Goal: Information Seeking & Learning: Understand process/instructions

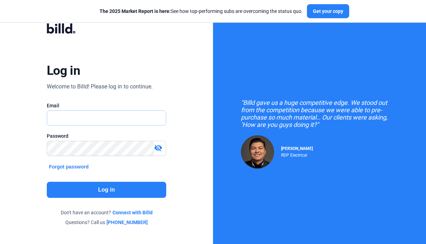
type input "[EMAIL_ADDRESS][DOMAIN_NAME]"
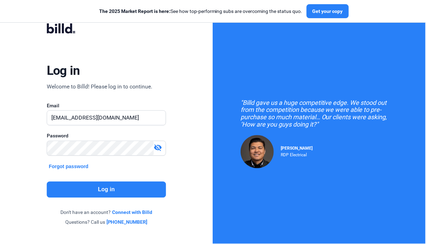
click at [106, 189] on button "Log in" at bounding box center [107, 190] width 120 height 16
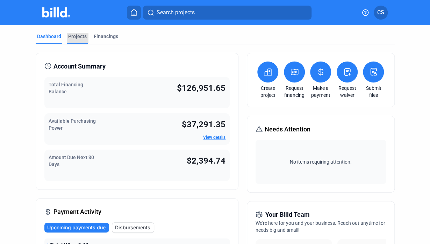
click at [75, 36] on div "Projects" at bounding box center [77, 36] width 19 height 7
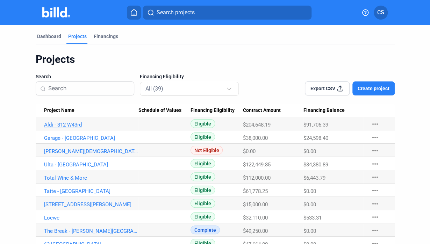
click at [60, 124] on link "Aldi - 312 W43rd" at bounding box center [91, 125] width 94 height 6
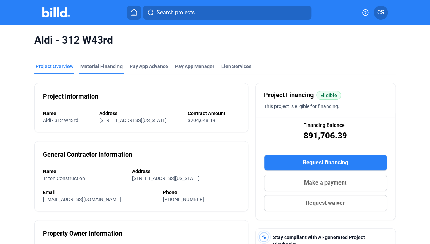
click at [98, 55] on div "Aldi - 312 W43rd" at bounding box center [214, 40] width 361 height 30
click at [102, 66] on div "Material Financing" at bounding box center [101, 66] width 42 height 7
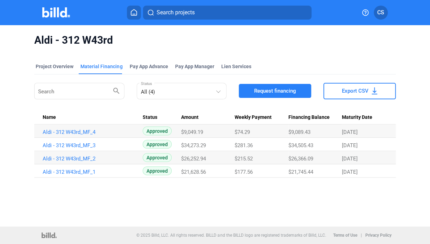
click at [254, 92] on span "Request financing" at bounding box center [275, 90] width 42 height 7
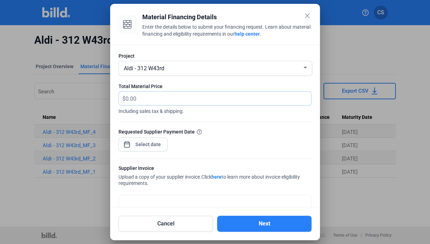
click at [210, 101] on input "text" at bounding box center [218, 99] width 186 height 14
type input "36,440.23"
click at [130, 145] on span "Open calendar" at bounding box center [126, 140] width 17 height 17
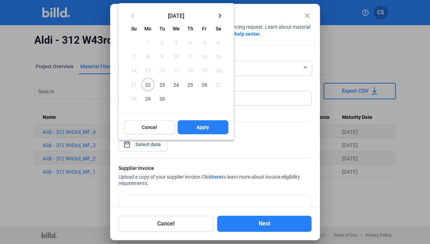
click at [150, 84] on span "22" at bounding box center [148, 84] width 13 height 13
click at [203, 131] on button "Apply" at bounding box center [203, 127] width 51 height 14
type input "Sep 22, 2025"
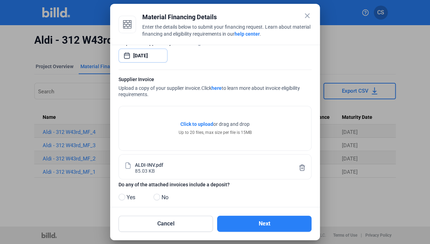
scroll to position [98, 0]
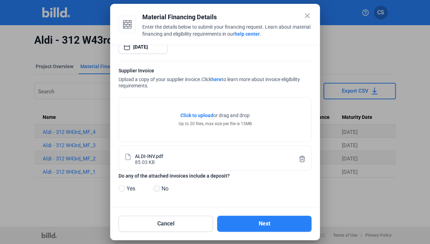
click at [154, 189] on span at bounding box center [156, 188] width 7 height 7
click at [154, 189] on input "No" at bounding box center [155, 188] width 5 height 5
radio input "true"
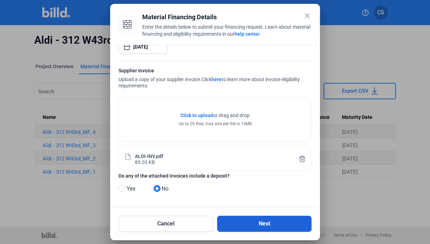
click at [261, 225] on button "Next" at bounding box center [264, 224] width 94 height 16
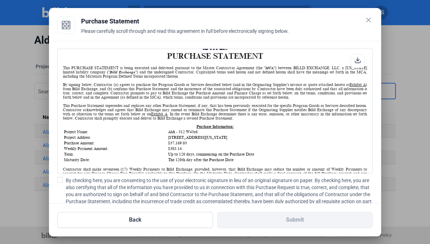
scroll to position [35, 0]
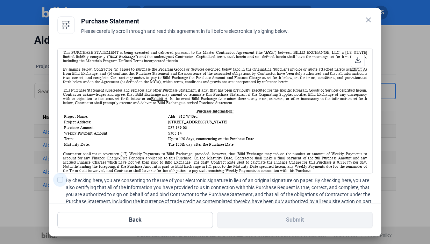
click at [59, 180] on span at bounding box center [60, 180] width 6 height 6
click at [0, 0] on input "By checking here, you are consenting to the use of your electronic signature in…" at bounding box center [0, 0] width 0 height 0
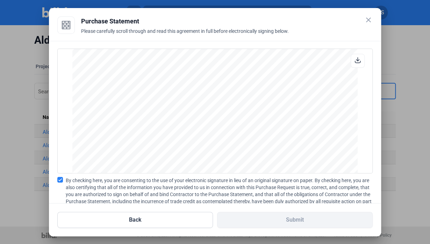
scroll to position [2412, 0]
click at [150, 189] on span "By checking here, you are consenting to the use of your electronic signature in…" at bounding box center [219, 194] width 307 height 35
click at [0, 0] on input "By checking here, you are consenting to the use of your electronic signature in…" at bounding box center [0, 0] width 0 height 0
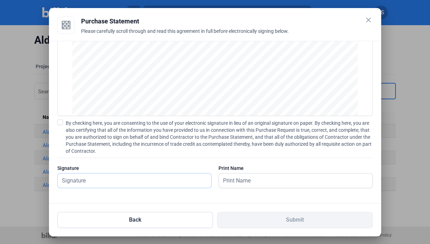
click at [150, 184] on input "text" at bounding box center [134, 180] width 153 height 14
type input "Todd Sherman."
click at [275, 184] on input "Todd Sherman." at bounding box center [292, 180] width 146 height 14
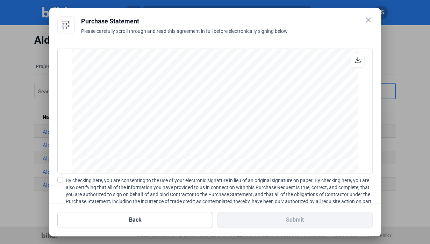
scroll to position [2168, 0]
click at [60, 179] on span at bounding box center [60, 180] width 6 height 6
click at [0, 0] on input "By checking here, you are consenting to the use of your electronic signature in…" at bounding box center [0, 0] width 0 height 0
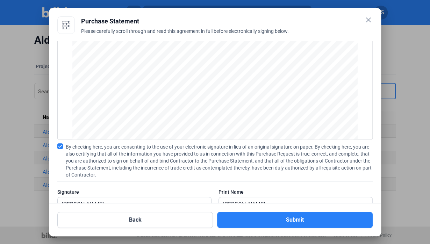
scroll to position [57, 0]
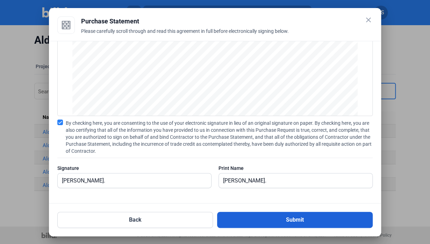
click at [282, 220] on button "Submit" at bounding box center [295, 220] width 156 height 16
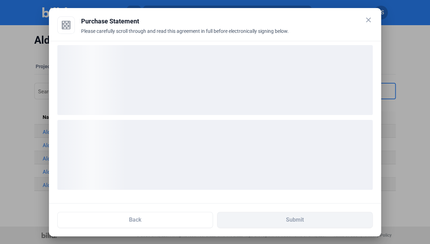
scroll to position [3, 0]
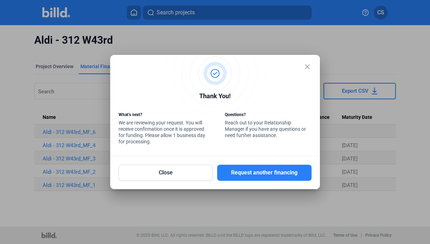
drag, startPoint x: 306, startPoint y: 67, endPoint x: 267, endPoint y: 49, distance: 43.3
click at [306, 67] on mat-icon "close" at bounding box center [307, 67] width 8 height 8
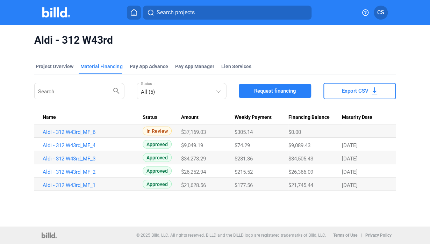
drag, startPoint x: 111, startPoint y: 132, endPoint x: 37, endPoint y: 131, distance: 73.4
click at [37, 131] on td "Aldi - 312 W43rd_MF_6" at bounding box center [88, 130] width 108 height 13
copy link "Aldi - 312 W43rd_MF_6"
click at [57, 66] on div "Project Overview" at bounding box center [55, 66] width 38 height 7
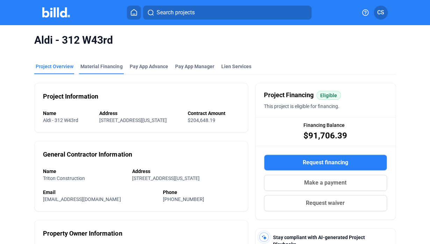
click at [98, 67] on div "Material Financing" at bounding box center [101, 66] width 42 height 7
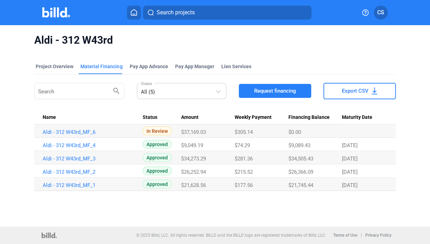
click at [174, 89] on div "All (5)" at bounding box center [178, 91] width 74 height 10
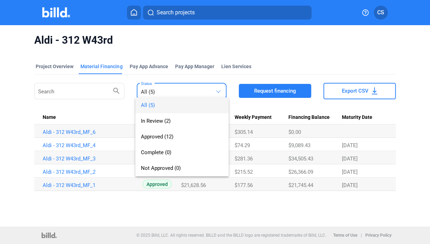
click at [132, 67] on div at bounding box center [215, 122] width 430 height 244
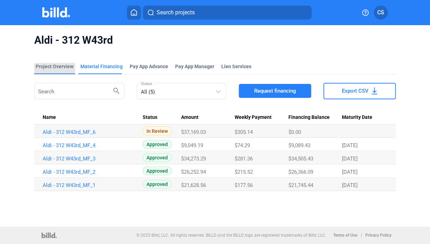
click at [61, 67] on div "Project Overview" at bounding box center [55, 66] width 38 height 7
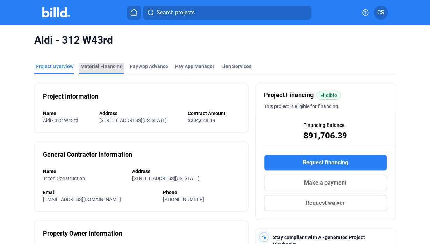
click at [103, 68] on div "Material Financing" at bounding box center [101, 66] width 42 height 7
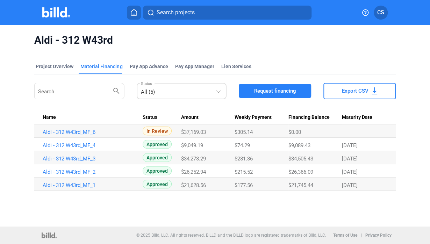
click at [186, 88] on div "All (5)" at bounding box center [178, 91] width 74 height 10
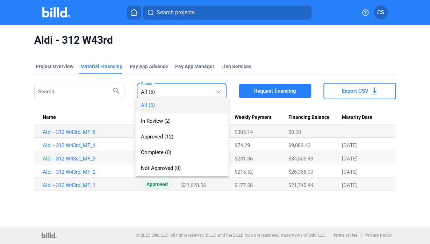
click at [49, 12] on div at bounding box center [215, 122] width 430 height 244
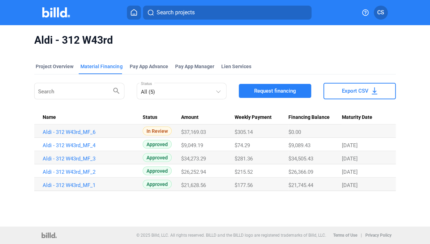
click at [58, 12] on img at bounding box center [56, 12] width 28 height 10
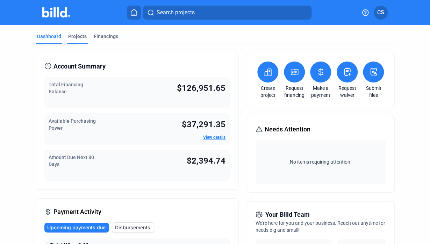
click at [80, 36] on div "Projects" at bounding box center [77, 36] width 19 height 7
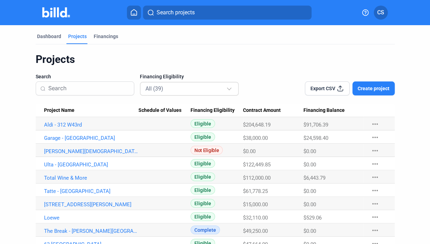
click at [216, 86] on div "All (39)" at bounding box center [185, 88] width 81 height 9
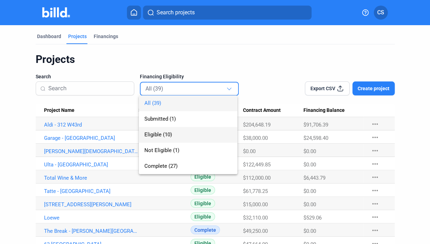
click at [166, 137] on span "Eligible (10)" at bounding box center [158, 134] width 28 height 6
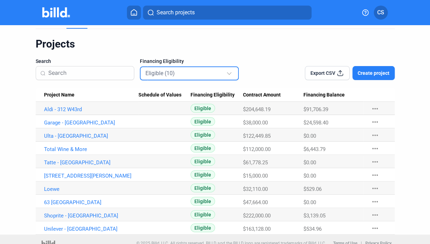
scroll to position [23, 0]
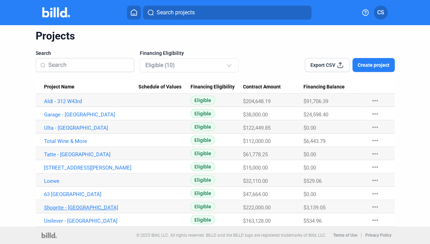
click at [68, 206] on link "Shoprite - [GEOGRAPHIC_DATA]" at bounding box center [91, 207] width 94 height 6
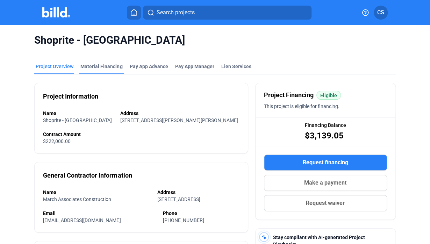
click at [92, 65] on div "Material Financing" at bounding box center [101, 66] width 42 height 7
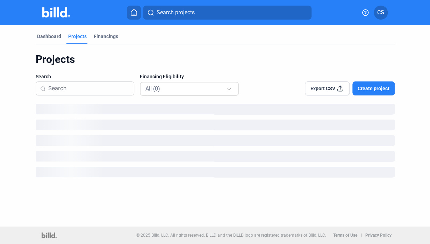
click at [186, 84] on div "All (0)" at bounding box center [185, 88] width 81 height 9
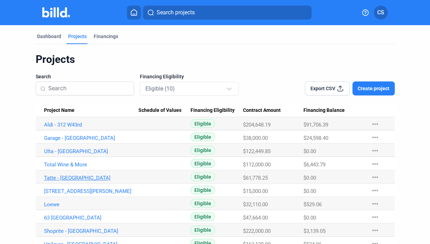
scroll to position [23, 0]
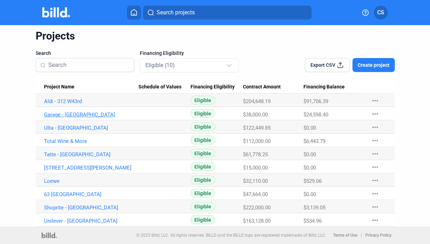
click at [60, 114] on link "Garage - [GEOGRAPHIC_DATA]" at bounding box center [91, 114] width 94 height 6
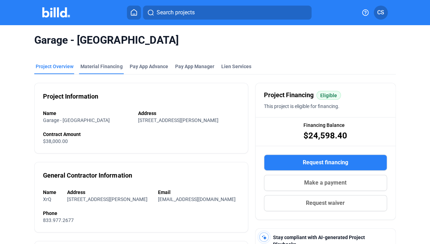
click at [102, 67] on div "Material Financing" at bounding box center [101, 66] width 42 height 7
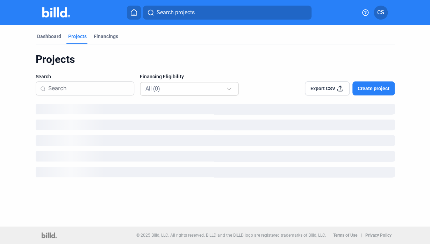
click at [218, 88] on div "All (0)" at bounding box center [185, 88] width 81 height 9
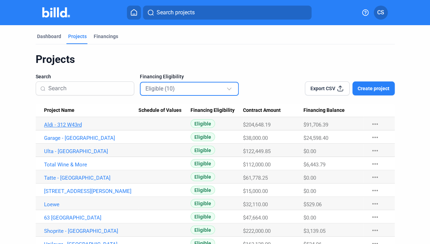
click at [62, 126] on link "Aldi - 312 W43rd" at bounding box center [91, 125] width 94 height 6
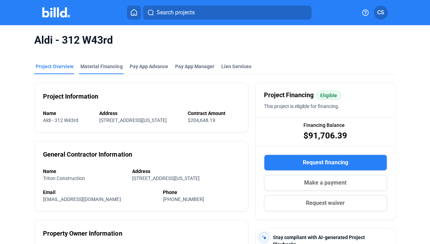
click at [95, 67] on div "Material Financing" at bounding box center [101, 66] width 42 height 7
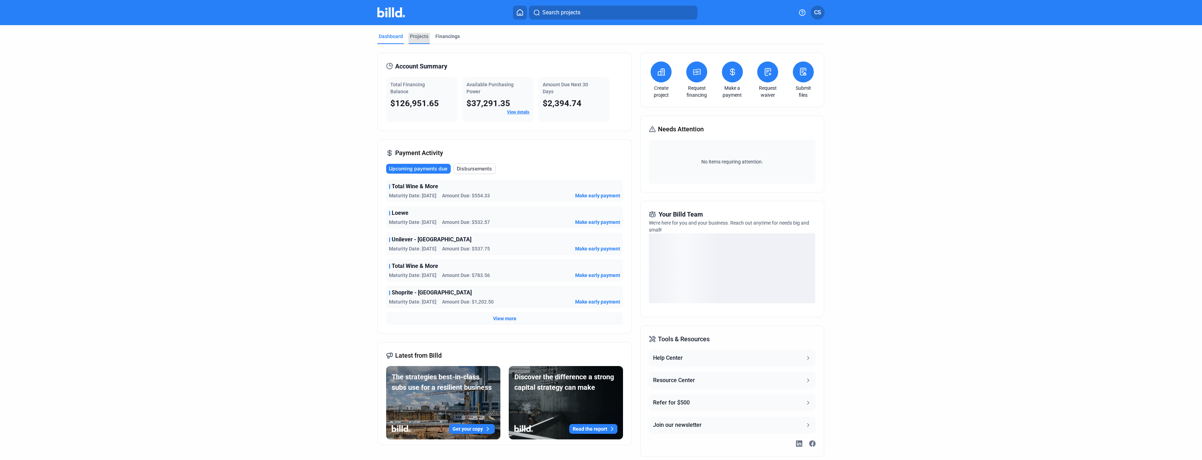
click at [417, 36] on div "Projects" at bounding box center [419, 36] width 19 height 7
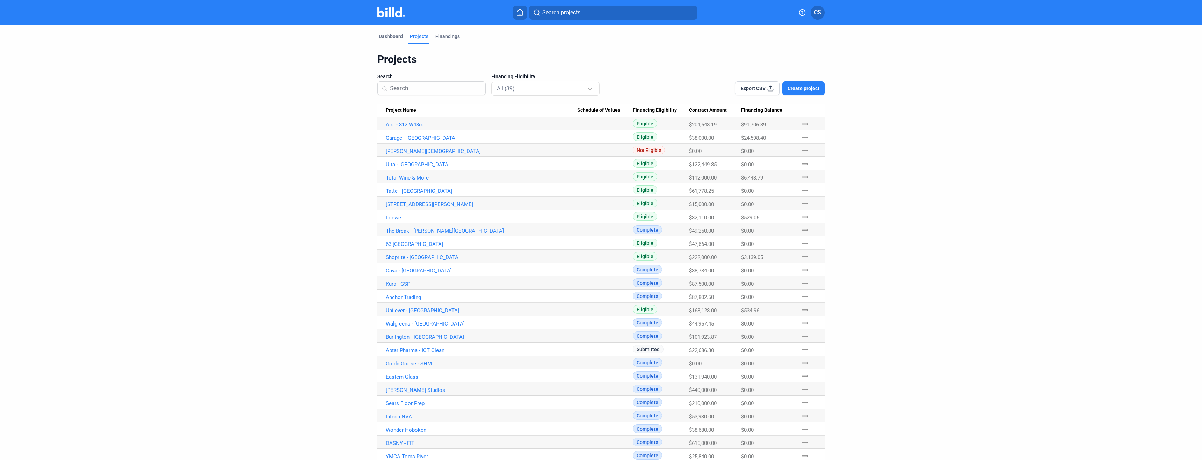
click at [399, 125] on link "Aldi - 312 W43rd" at bounding box center [482, 125] width 192 height 6
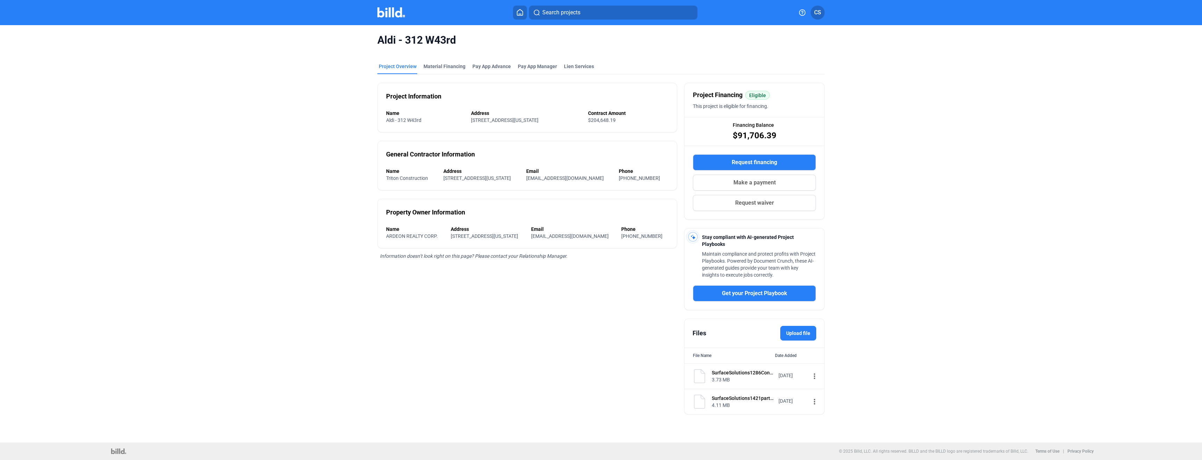
click at [750, 398] on div "SurfaceSolutions1421partexsignedcontract.pdf" at bounding box center [743, 398] width 62 height 7
click at [814, 400] on mat-icon "more_vert" at bounding box center [814, 402] width 8 height 8
click at [820, 415] on span "View" at bounding box center [818, 414] width 10 height 5
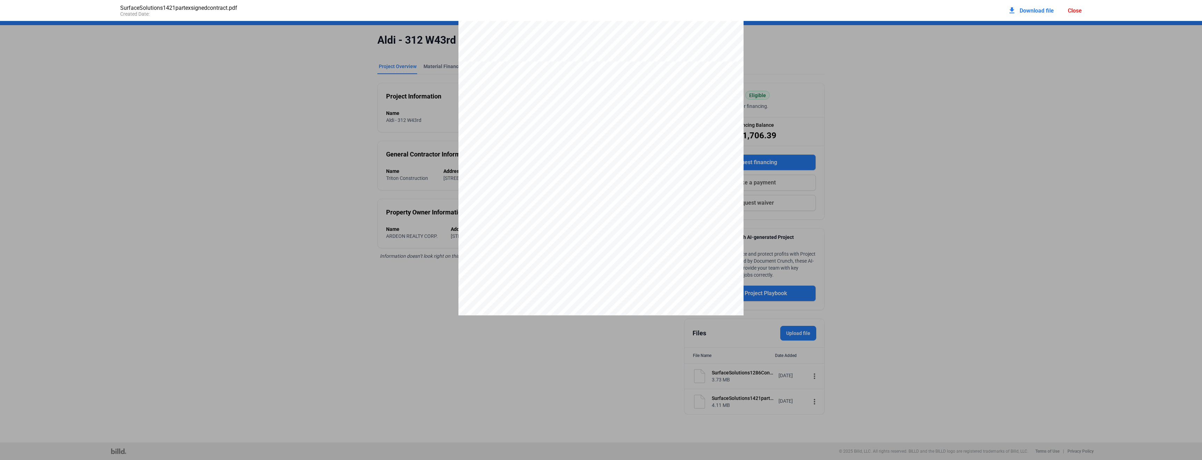
scroll to position [4407, 0]
click at [1065, 8] on div "download Download file Close" at bounding box center [1045, 10] width 74 height 15
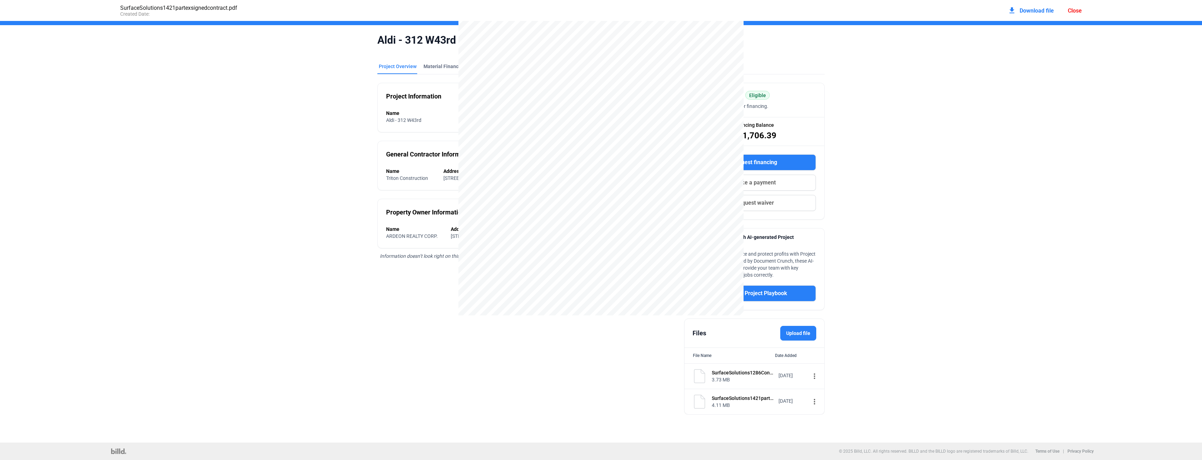
click at [1073, 8] on mat-toolbar "Search projects CS" at bounding box center [601, 12] width 1202 height 25
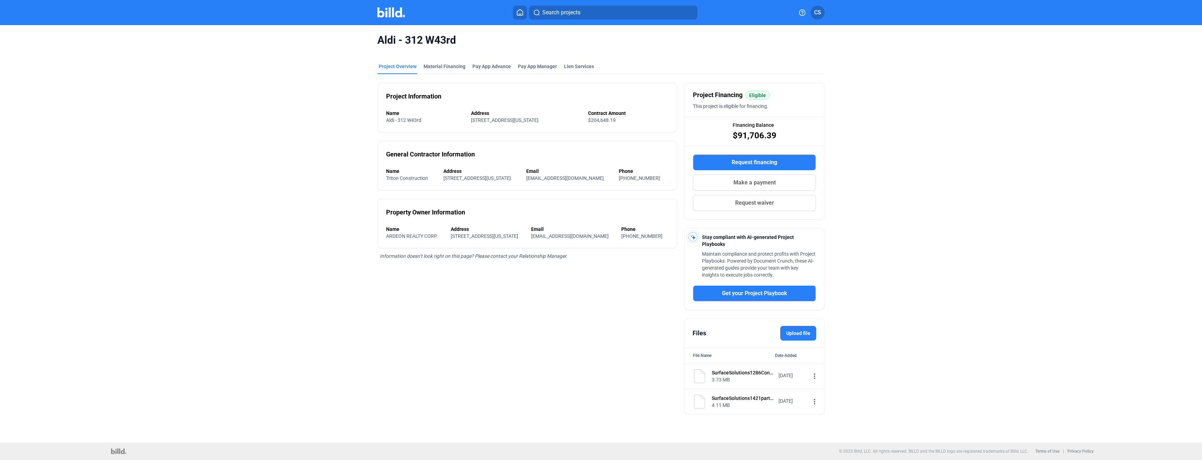
click at [810, 375] on mat-icon "more_vert" at bounding box center [814, 376] width 8 height 8
click at [825, 387] on div "View" at bounding box center [856, 389] width 87 height 17
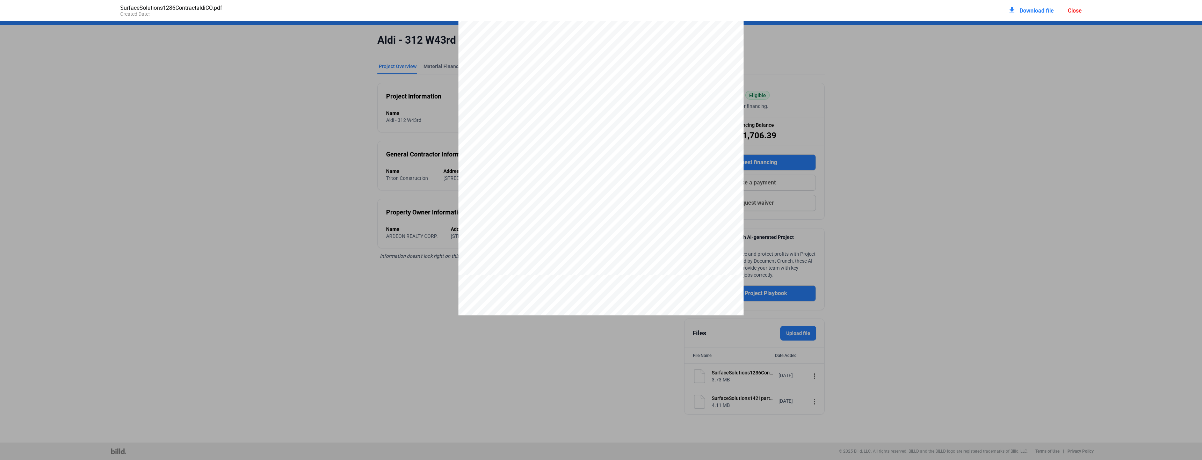
scroll to position [24258, 0]
click at [1080, 12] on div "Close" at bounding box center [1075, 10] width 14 height 7
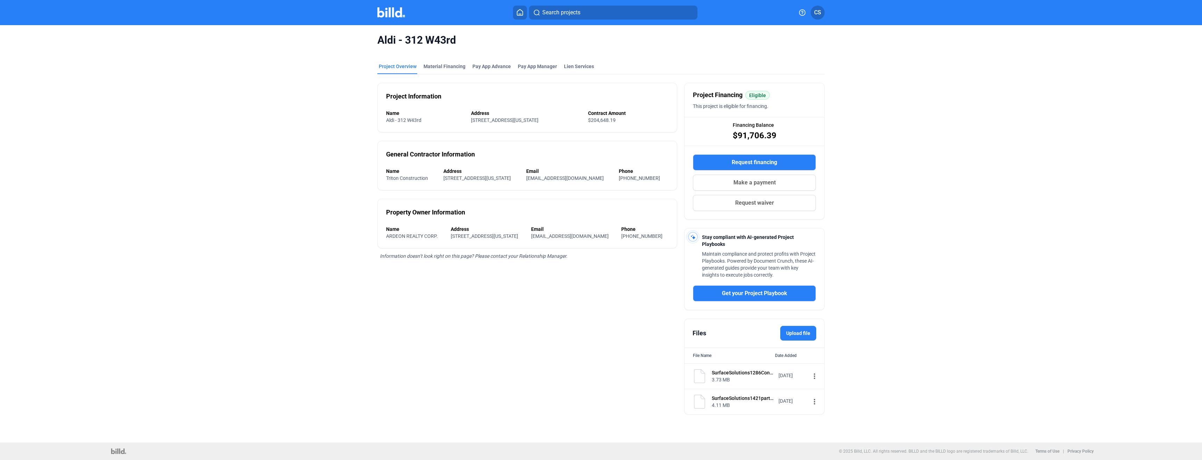
click at [815, 402] on mat-icon "more_vert" at bounding box center [814, 402] width 8 height 8
click at [817, 413] on span "View" at bounding box center [818, 414] width 10 height 5
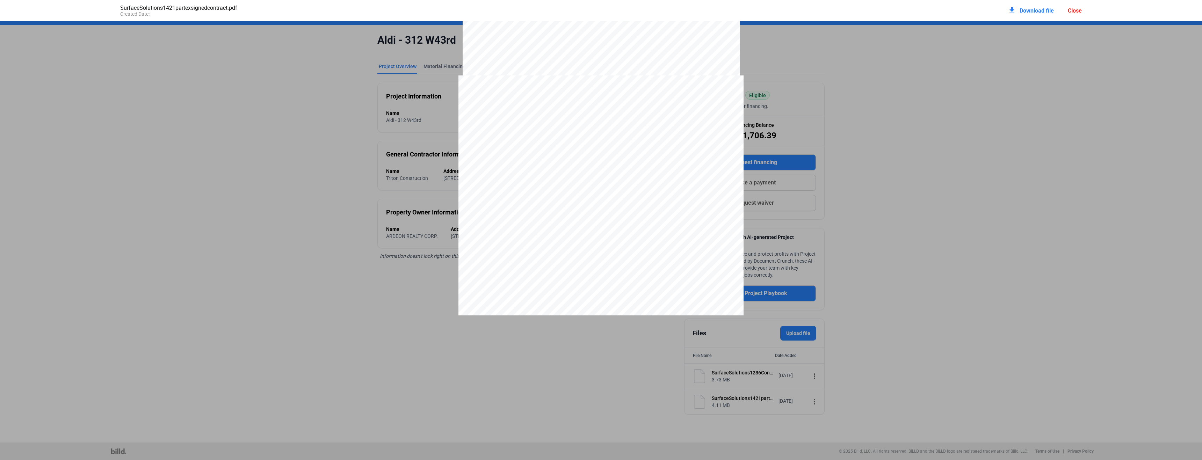
scroll to position [25622, 0]
click at [1074, 7] on div "Close" at bounding box center [1075, 10] width 14 height 7
